Goal: Task Accomplishment & Management: Use online tool/utility

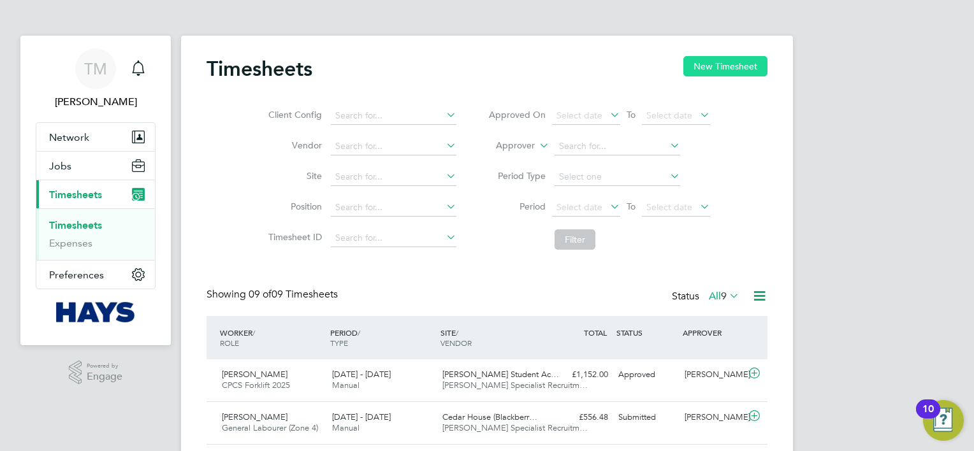
click at [716, 72] on button "New Timesheet" at bounding box center [725, 66] width 84 height 20
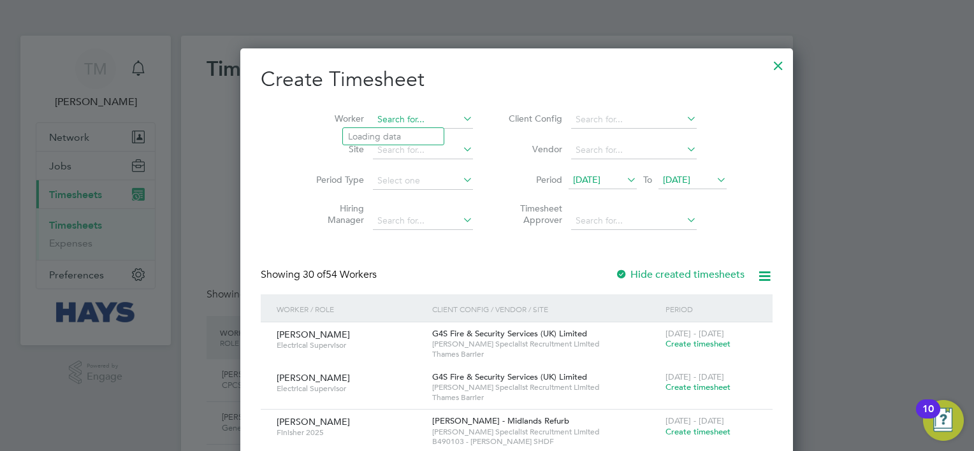
click at [383, 120] on input at bounding box center [423, 120] width 100 height 18
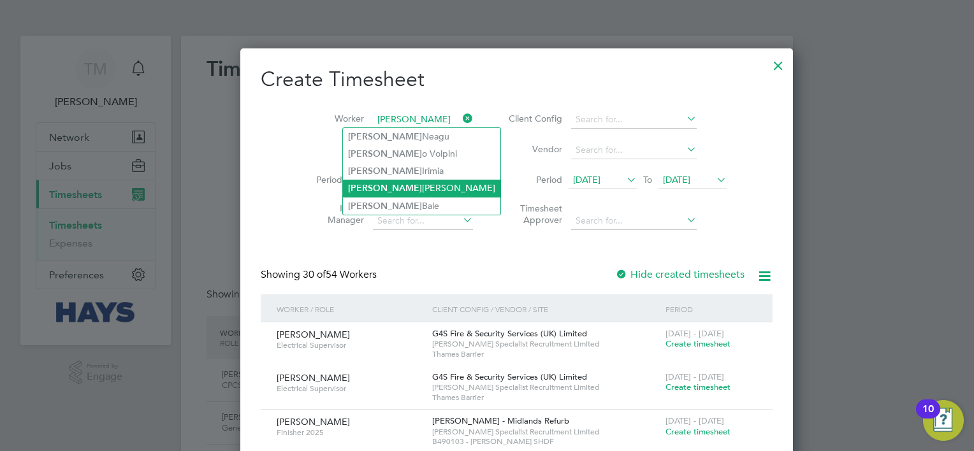
click at [412, 191] on li "[PERSON_NAME] [PERSON_NAME]" at bounding box center [421, 188] width 157 height 17
type input "[PERSON_NAME] [PERSON_NAME]"
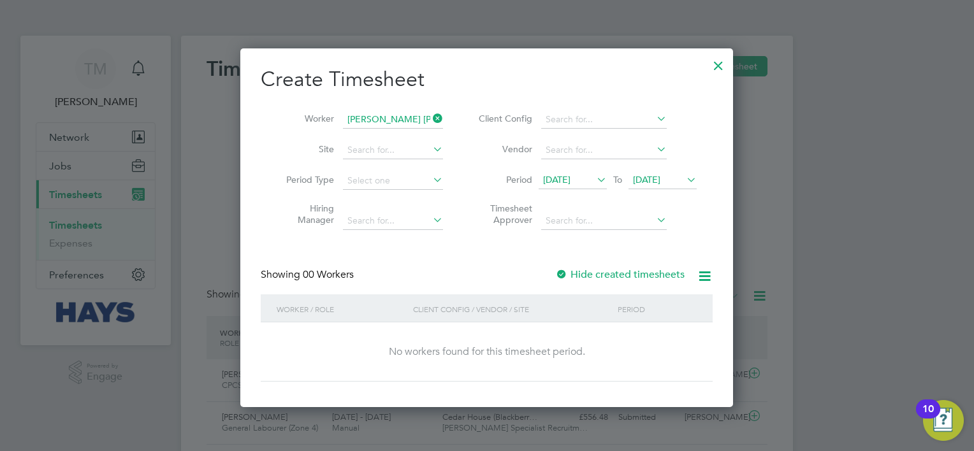
click at [635, 274] on label "Hide created timesheets" at bounding box center [619, 274] width 129 height 13
click at [594, 180] on icon at bounding box center [594, 180] width 0 height 18
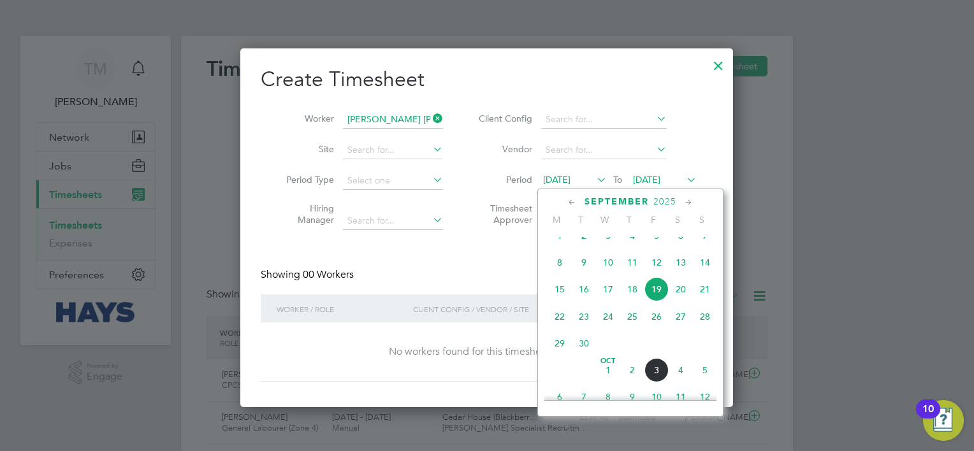
click at [680, 301] on span "20" at bounding box center [681, 289] width 24 height 24
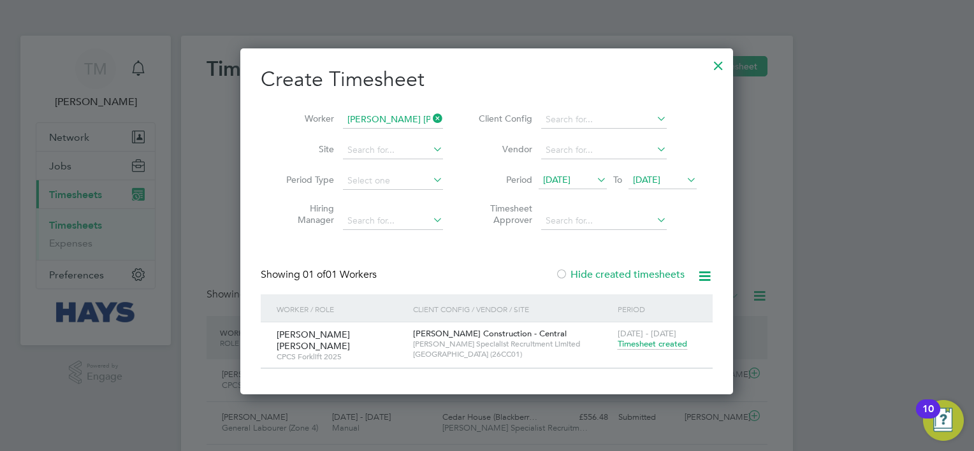
click at [645, 345] on span "Timesheet created" at bounding box center [652, 343] width 69 height 11
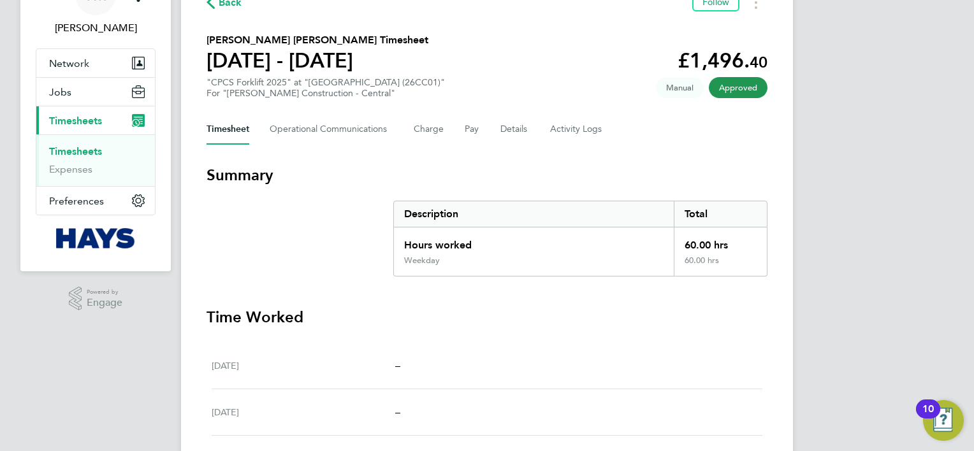
drag, startPoint x: 722, startPoint y: 206, endPoint x: 720, endPoint y: 236, distance: 30.6
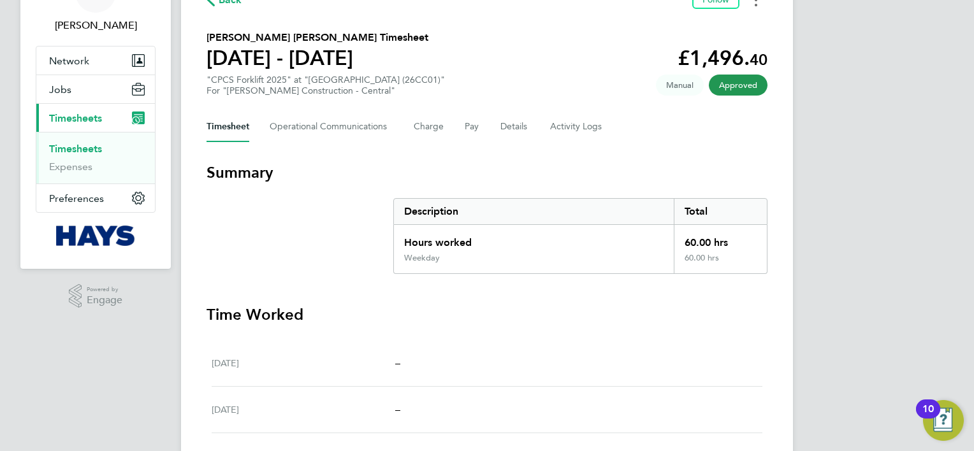
click at [760, 3] on button "Timesheets Menu" at bounding box center [755, 0] width 23 height 20
click at [727, 34] on link "Download timesheet" at bounding box center [690, 27] width 153 height 25
